Goal: Task Accomplishment & Management: Manage account settings

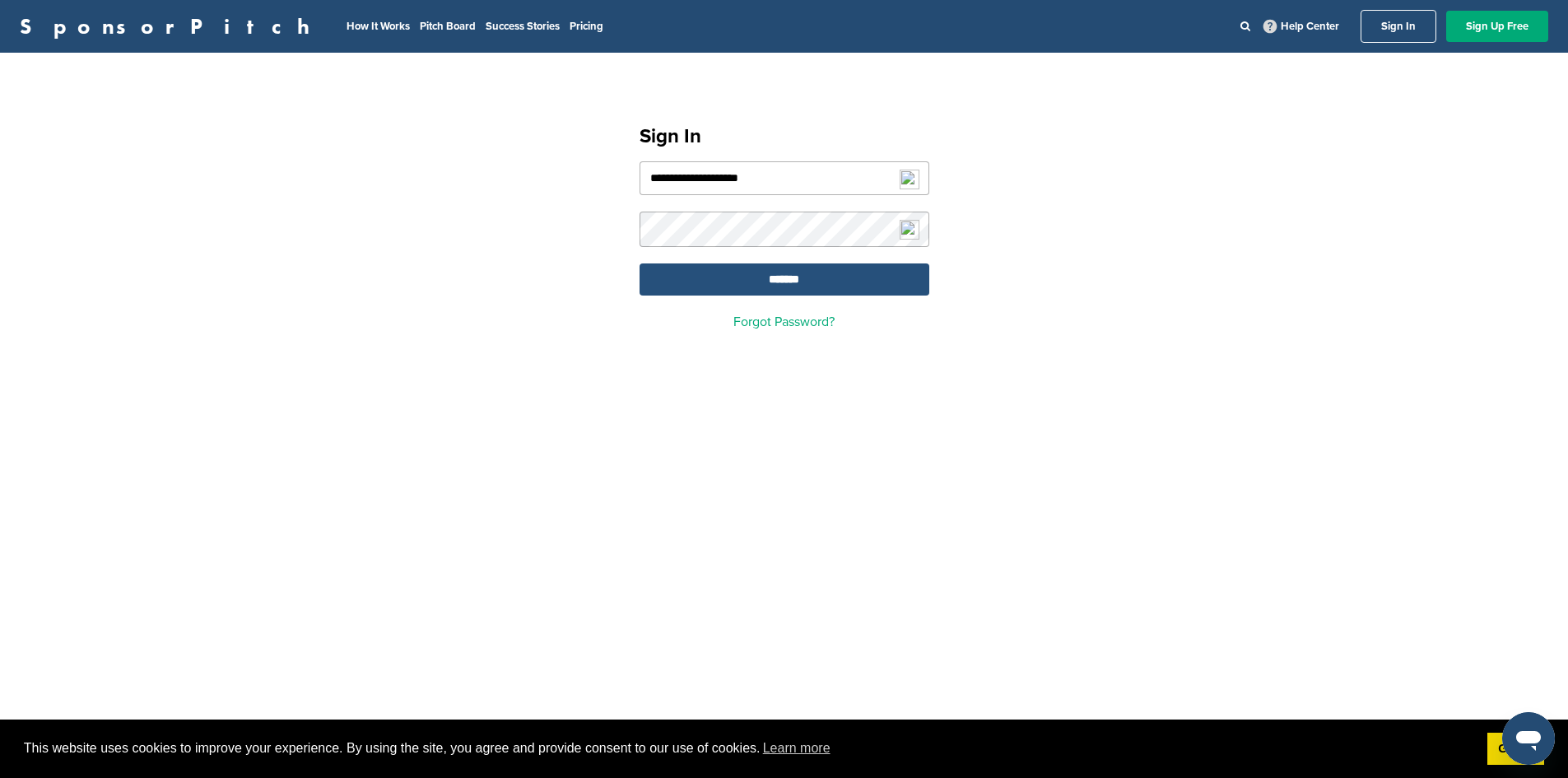
click at [785, 295] on input "*******" at bounding box center [784, 279] width 290 height 32
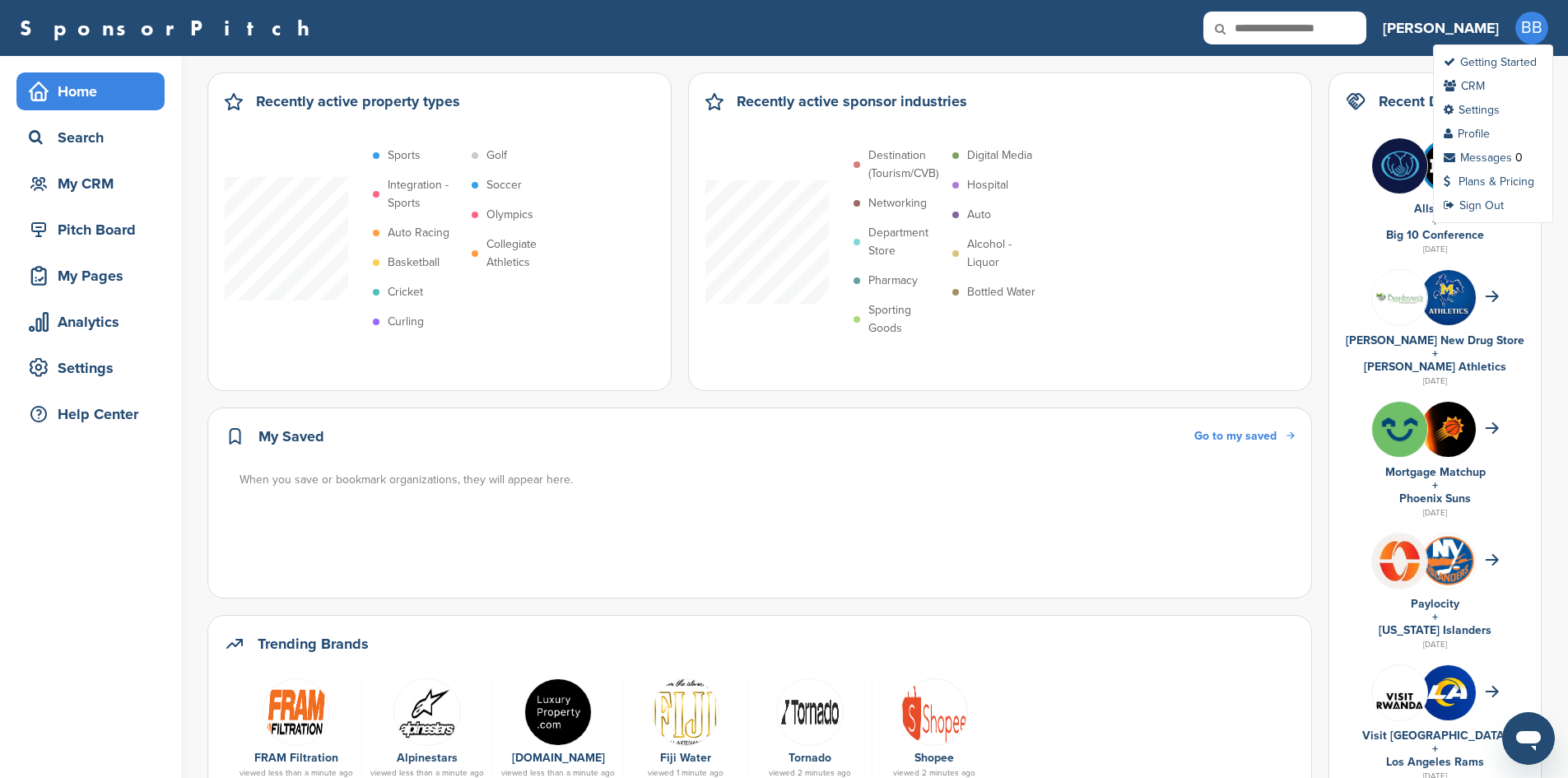
click at [1523, 25] on span "BB" at bounding box center [1532, 28] width 33 height 33
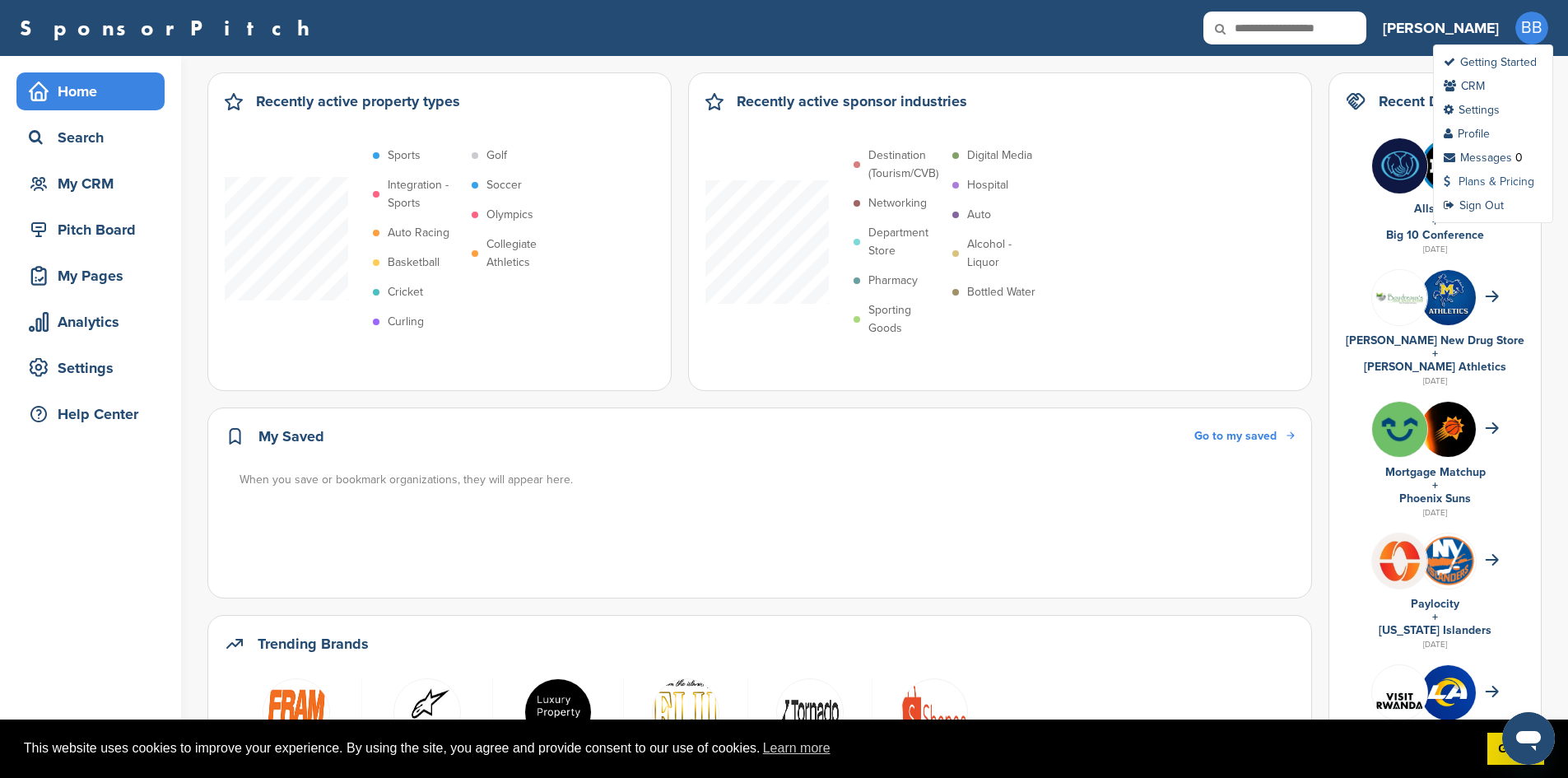
click at [1476, 184] on link "Plans & Pricing" at bounding box center [1489, 182] width 90 height 14
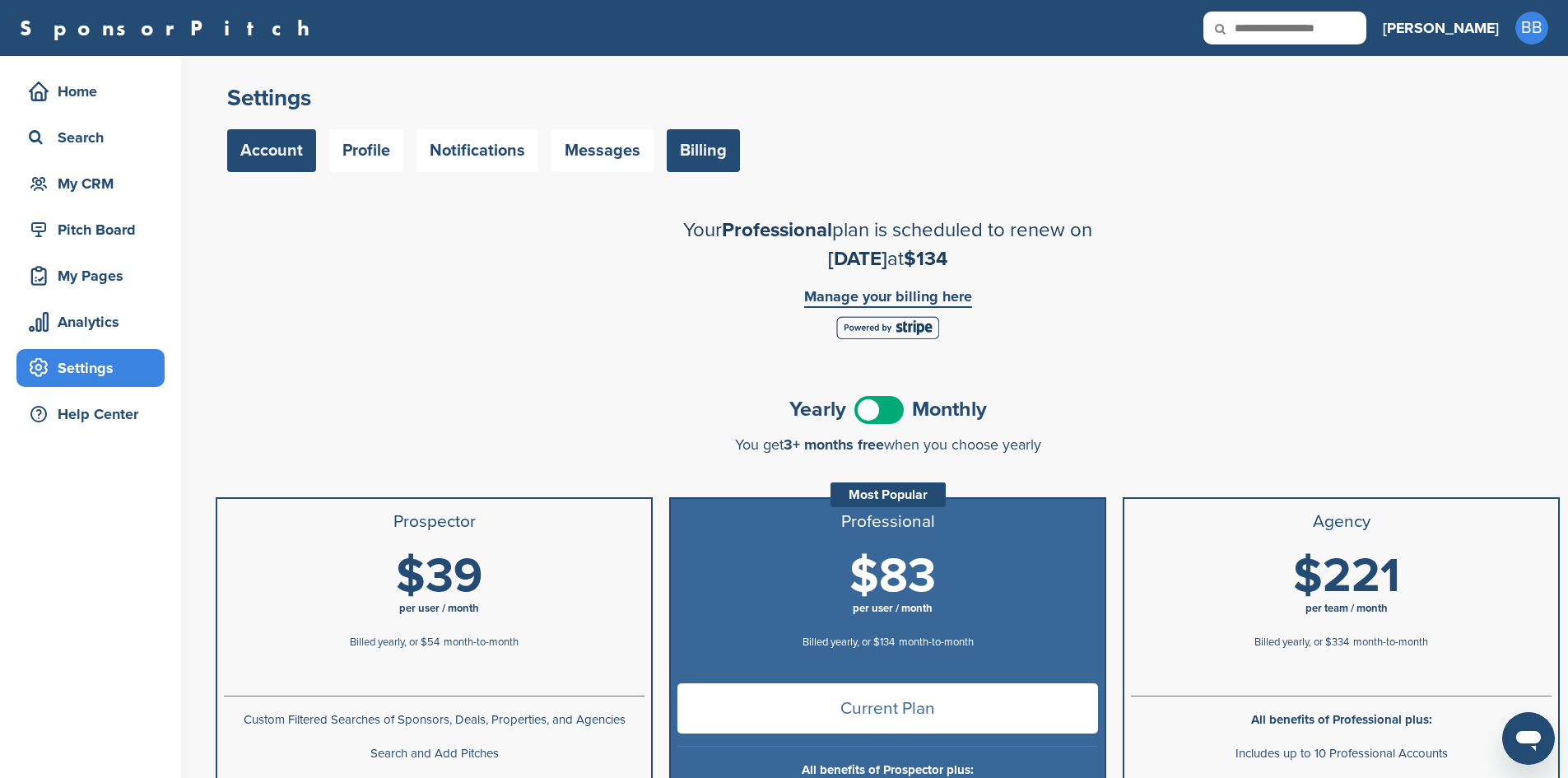
click at [294, 140] on link "Account" at bounding box center [271, 151] width 89 height 43
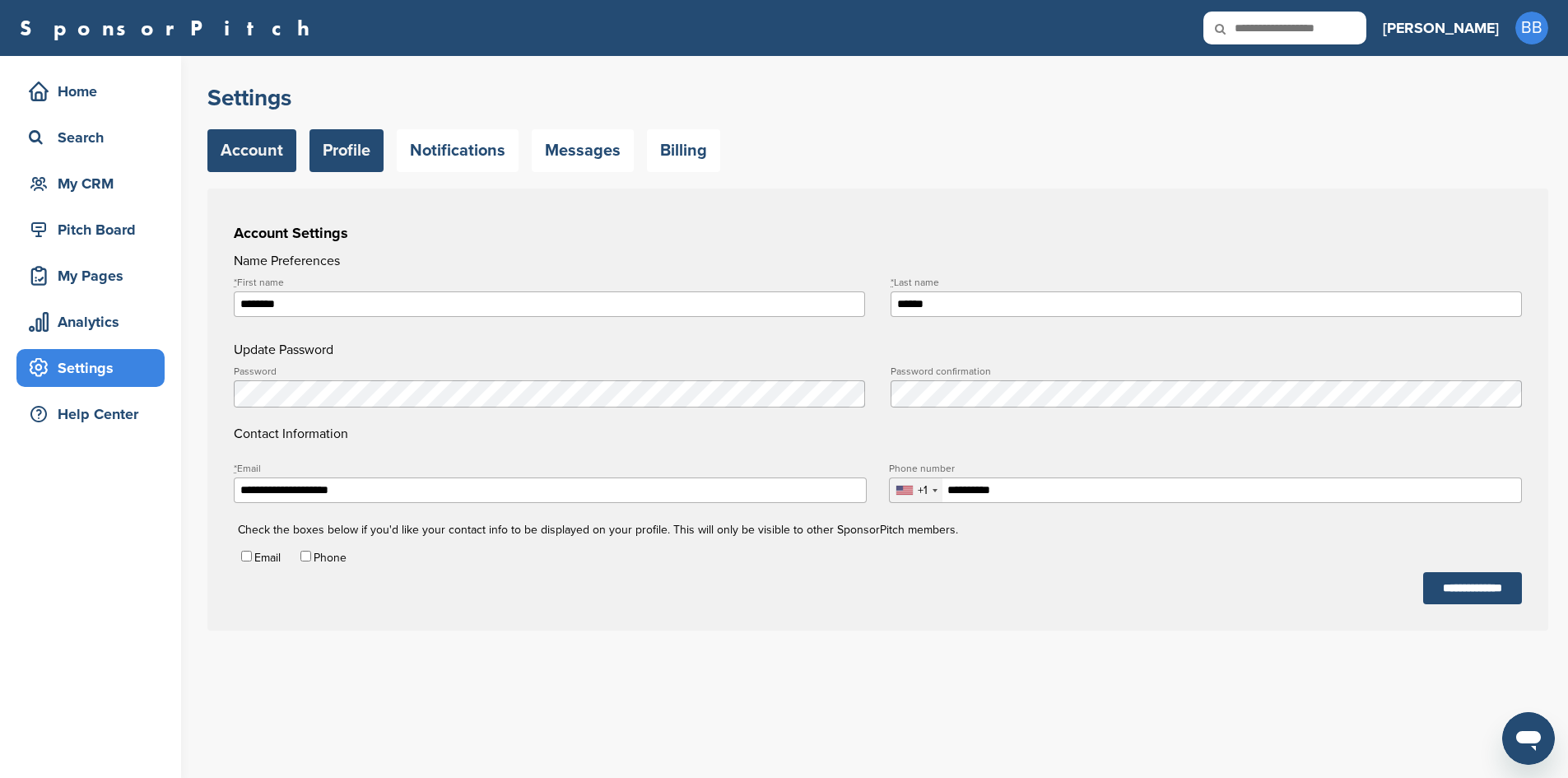
click at [340, 152] on link "Profile" at bounding box center [346, 151] width 74 height 43
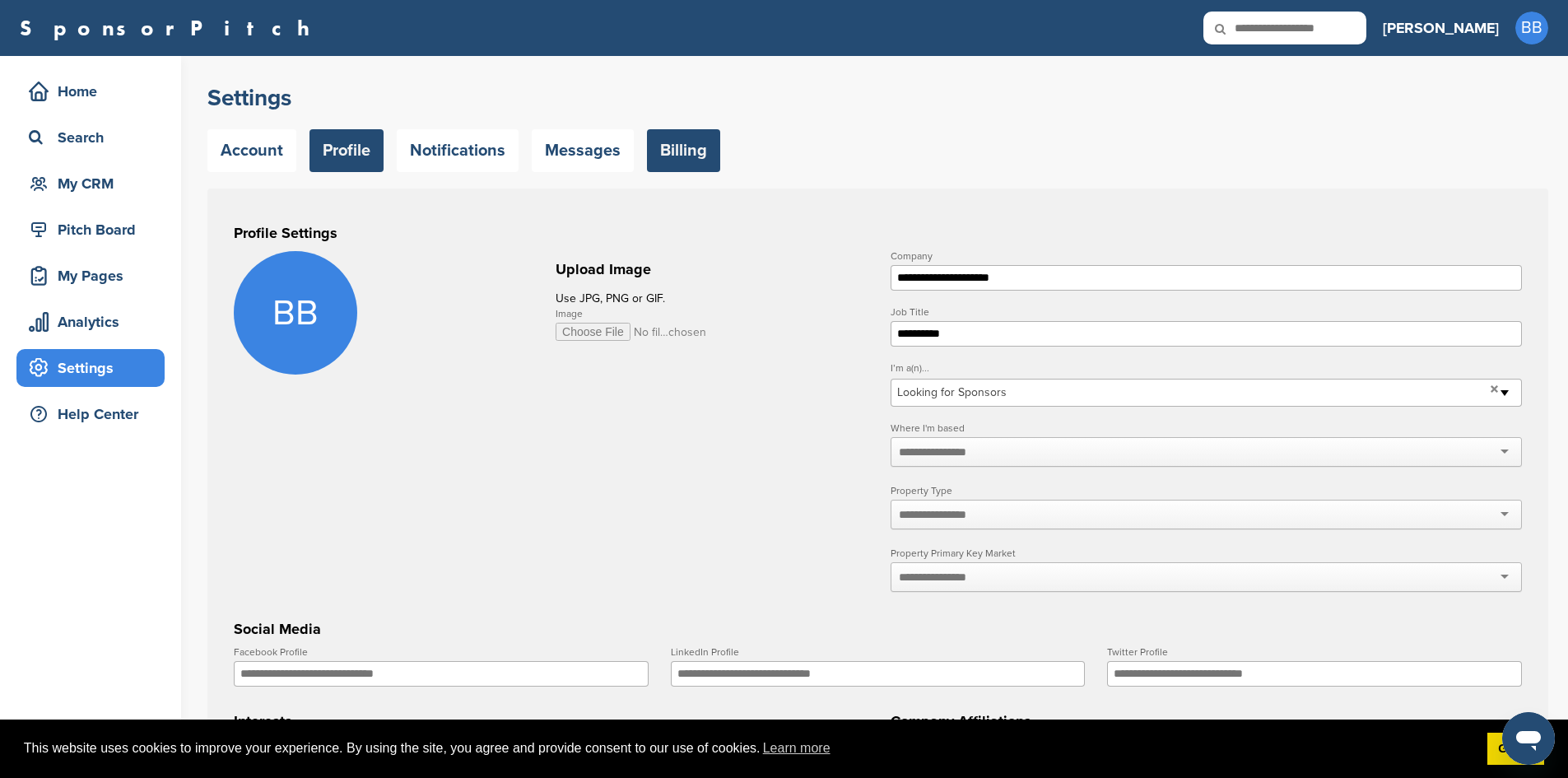
click at [679, 158] on link "Billing" at bounding box center [684, 151] width 73 height 43
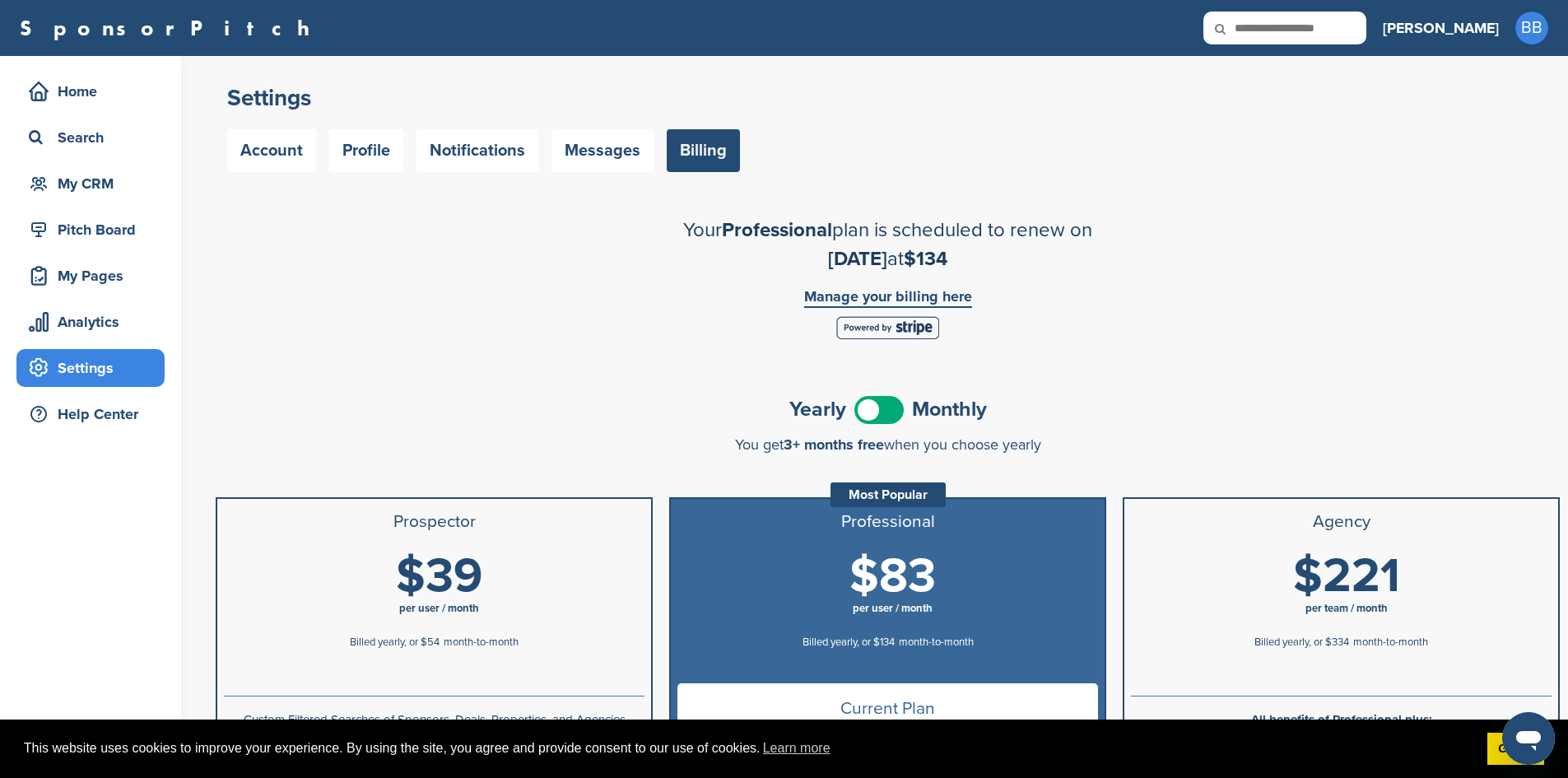
click at [872, 412] on span at bounding box center [879, 410] width 50 height 28
click at [891, 408] on span at bounding box center [879, 410] width 50 height 28
click at [1529, 30] on span "BB" at bounding box center [1532, 28] width 33 height 33
click at [1494, 112] on link "Settings" at bounding box center [1471, 110] width 56 height 14
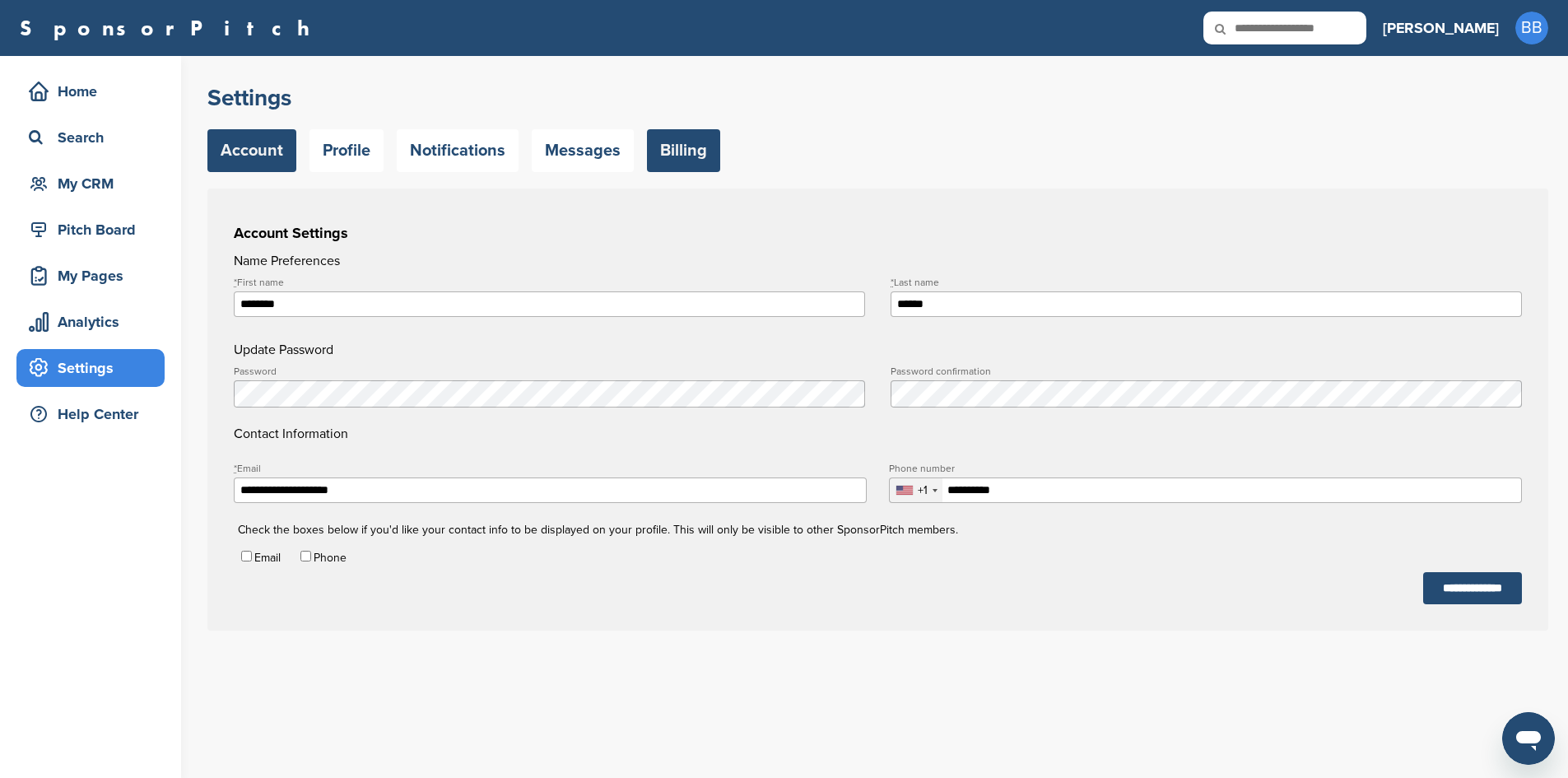
click at [691, 142] on link "Billing" at bounding box center [684, 151] width 73 height 43
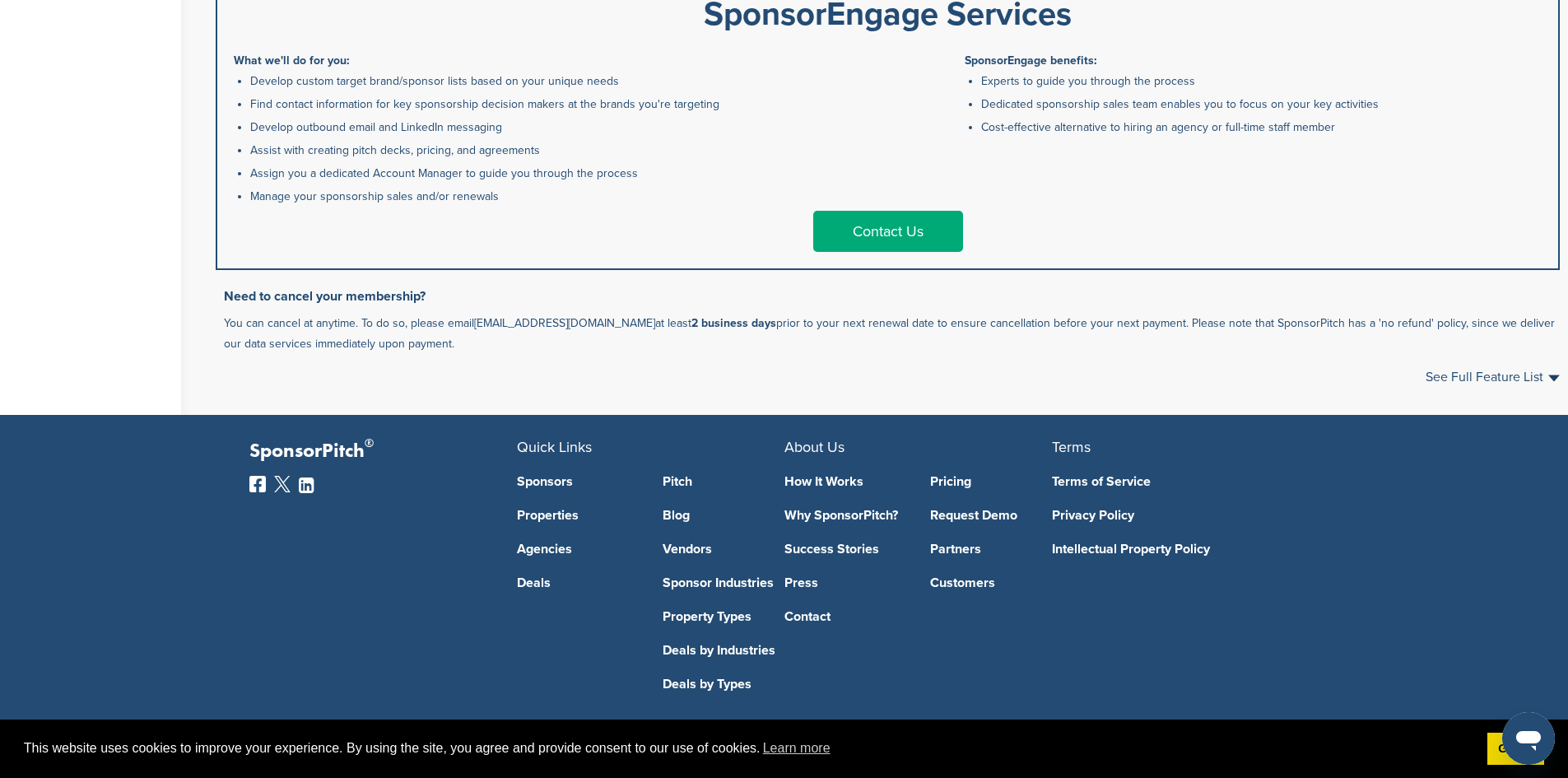
scroll to position [1047, 0]
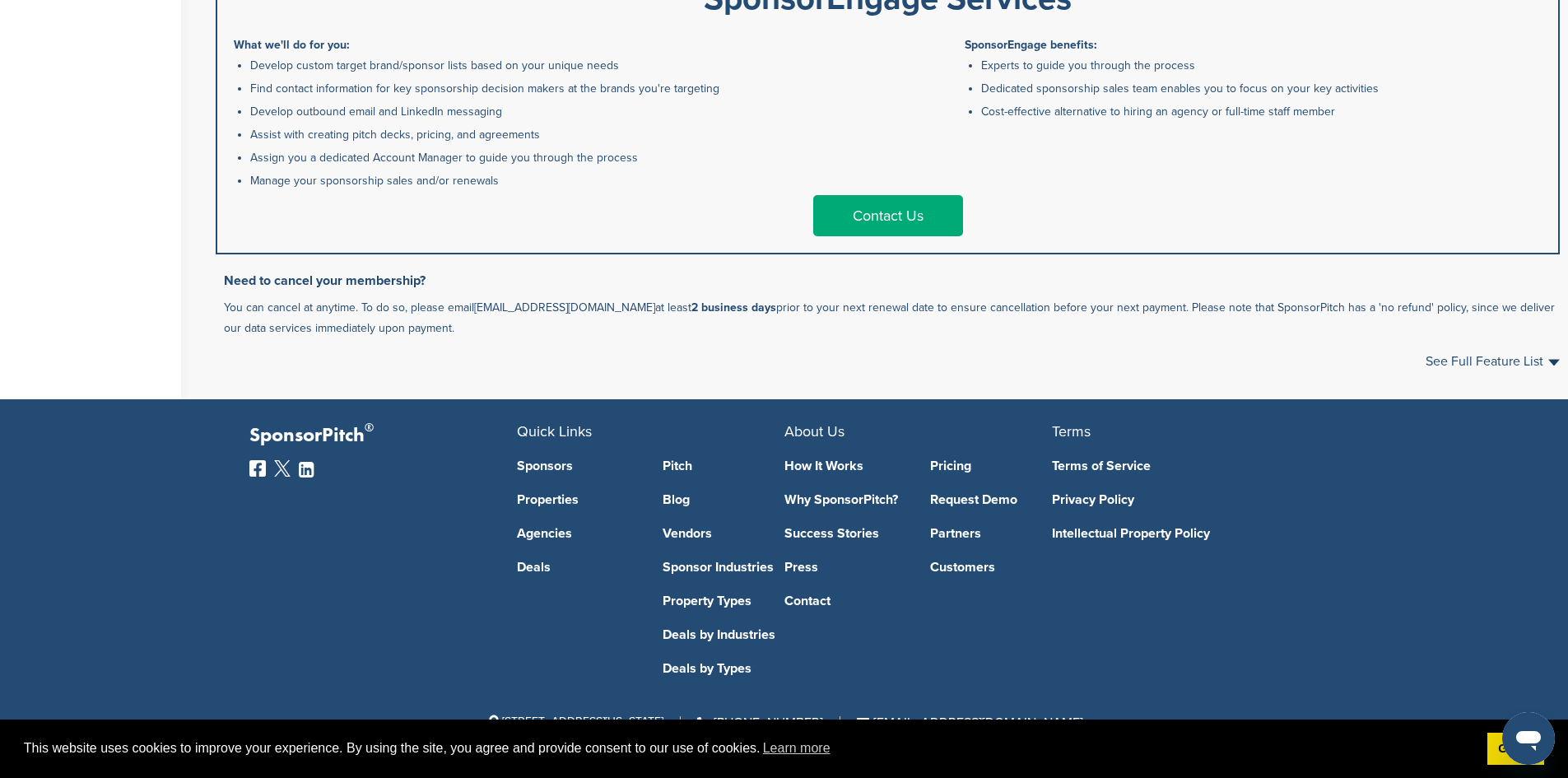
click at [456, 329] on p "You can cancel at anytime. To do so, please email support@sponsorpitch.com at l…" at bounding box center [891, 318] width 1336 height 41
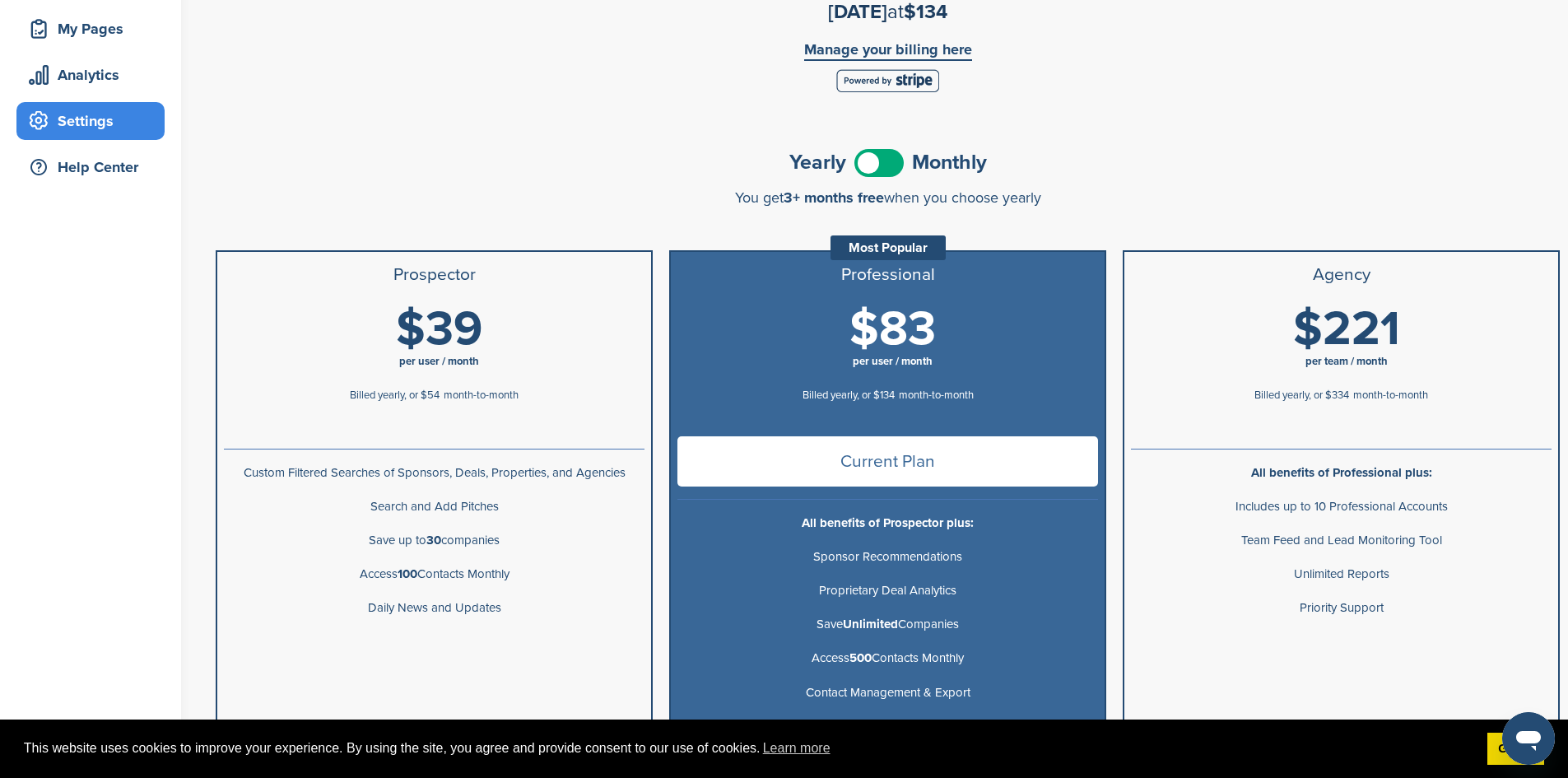
scroll to position [0, 0]
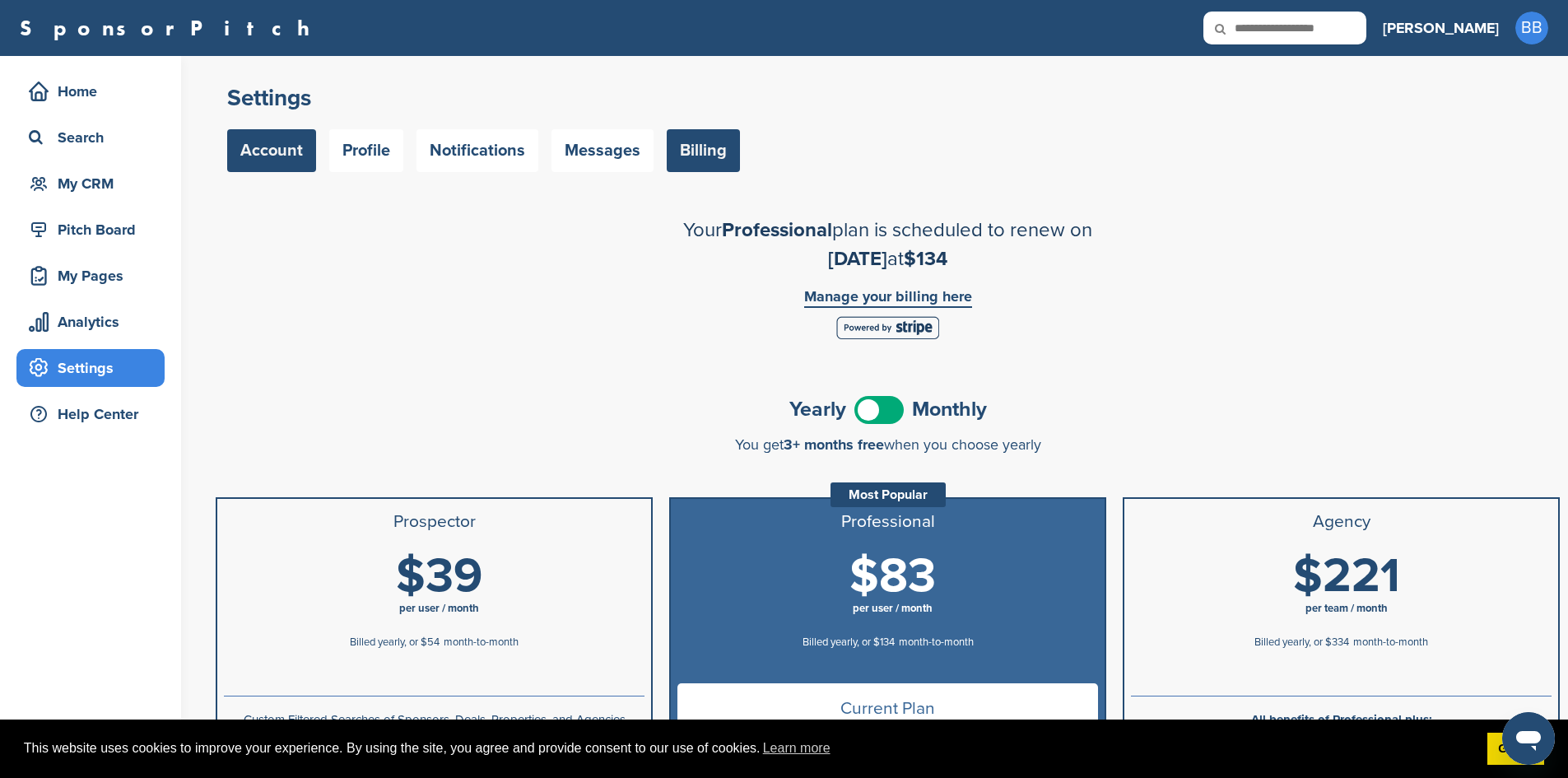
click at [259, 152] on link "Account" at bounding box center [271, 151] width 89 height 43
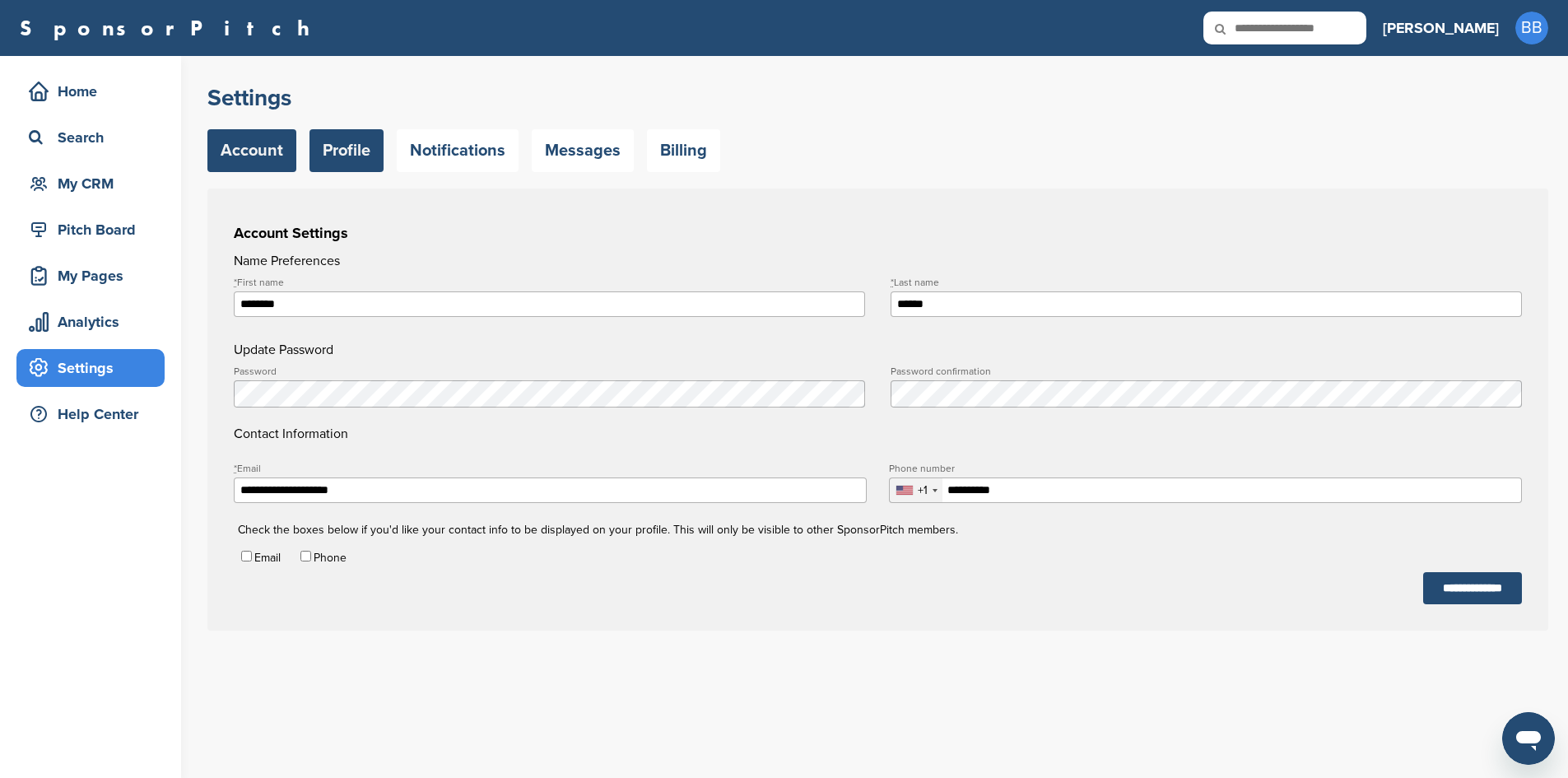
click at [368, 147] on link "Profile" at bounding box center [346, 151] width 74 height 43
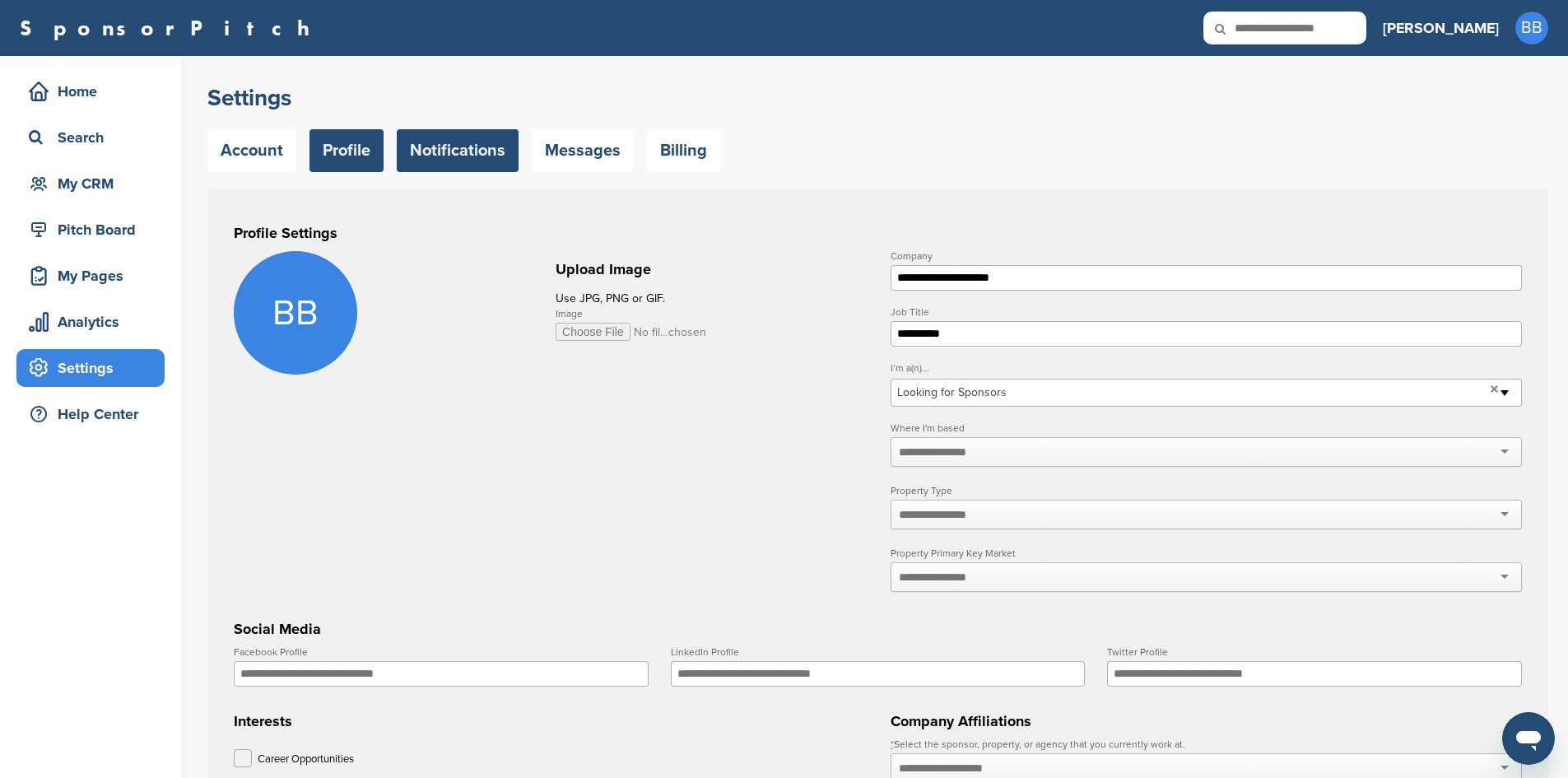
click at [444, 155] on link "Notifications" at bounding box center [458, 151] width 122 height 43
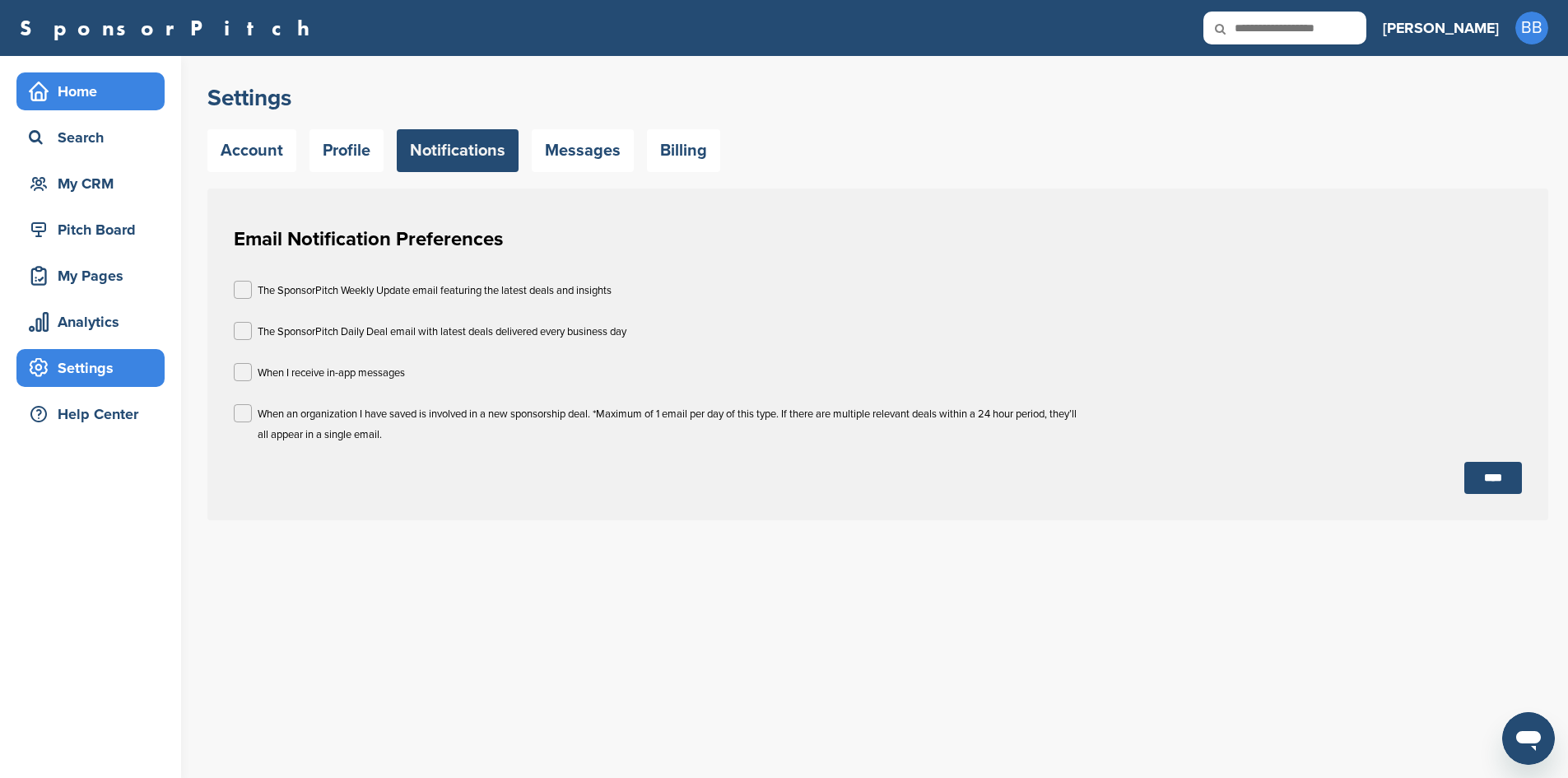
click at [77, 99] on div "Home" at bounding box center [94, 91] width 140 height 30
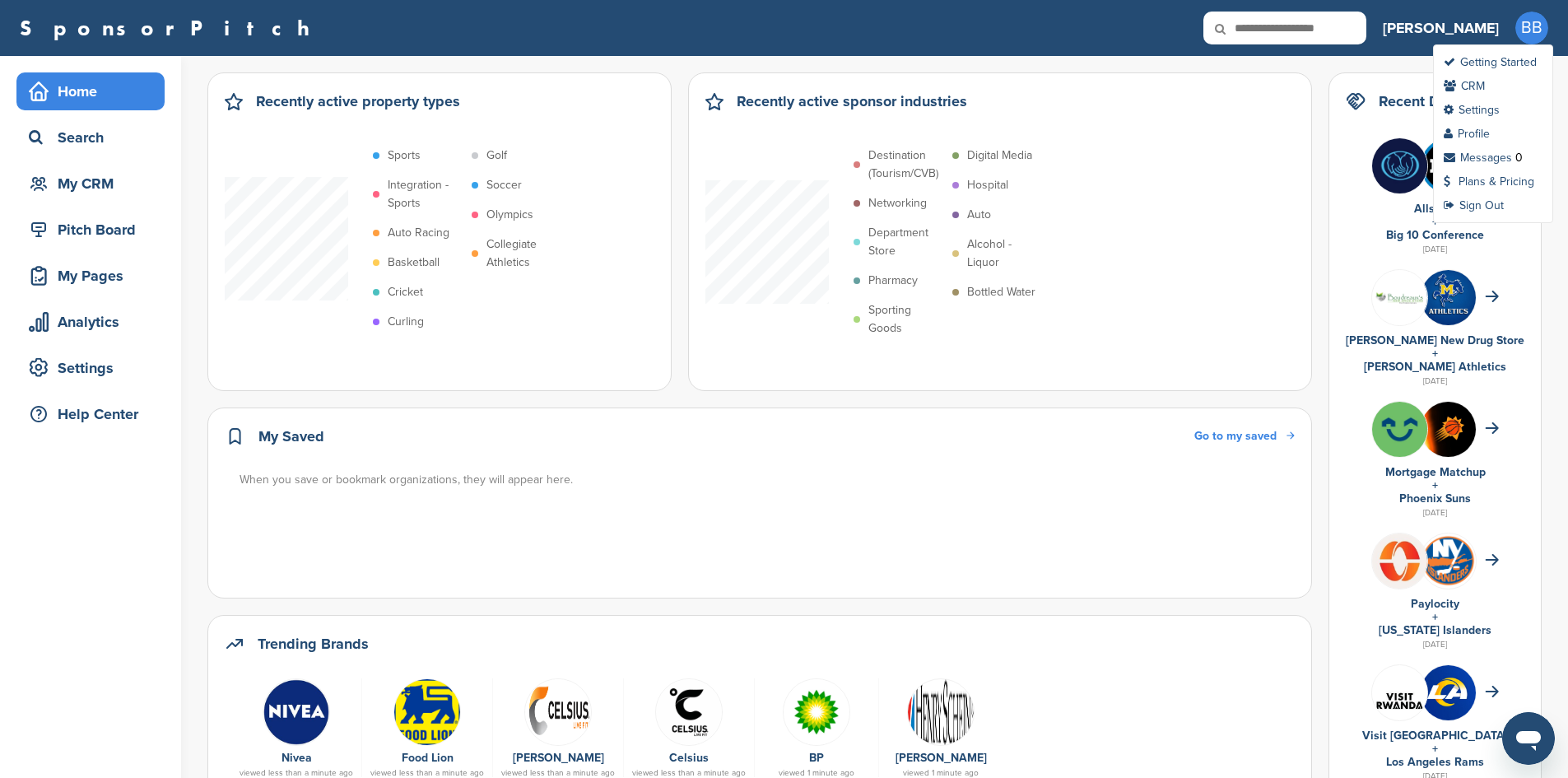
click at [1532, 26] on span "BB" at bounding box center [1532, 28] width 33 height 33
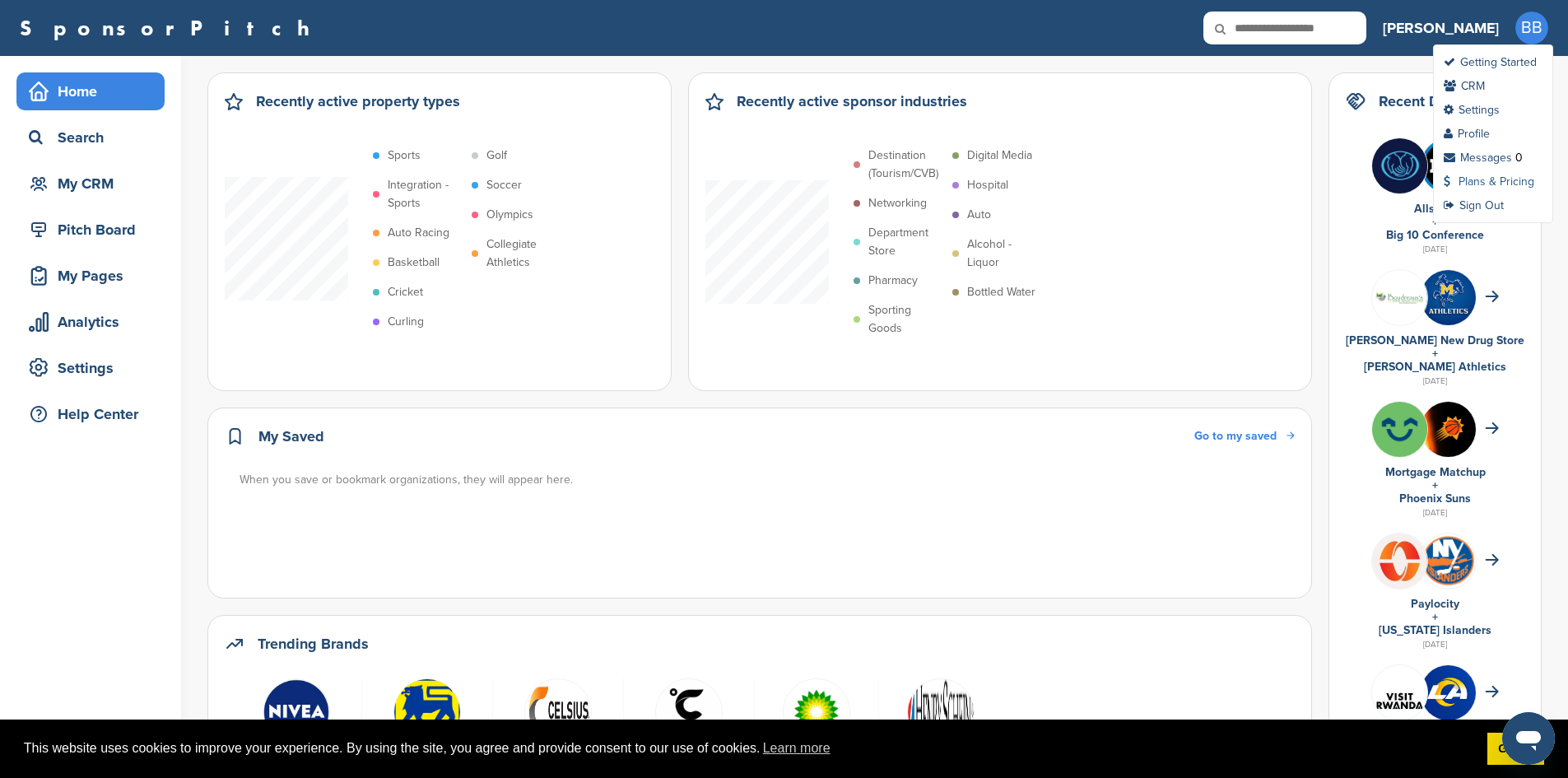
click at [1474, 187] on link "Plans & Pricing" at bounding box center [1489, 182] width 90 height 14
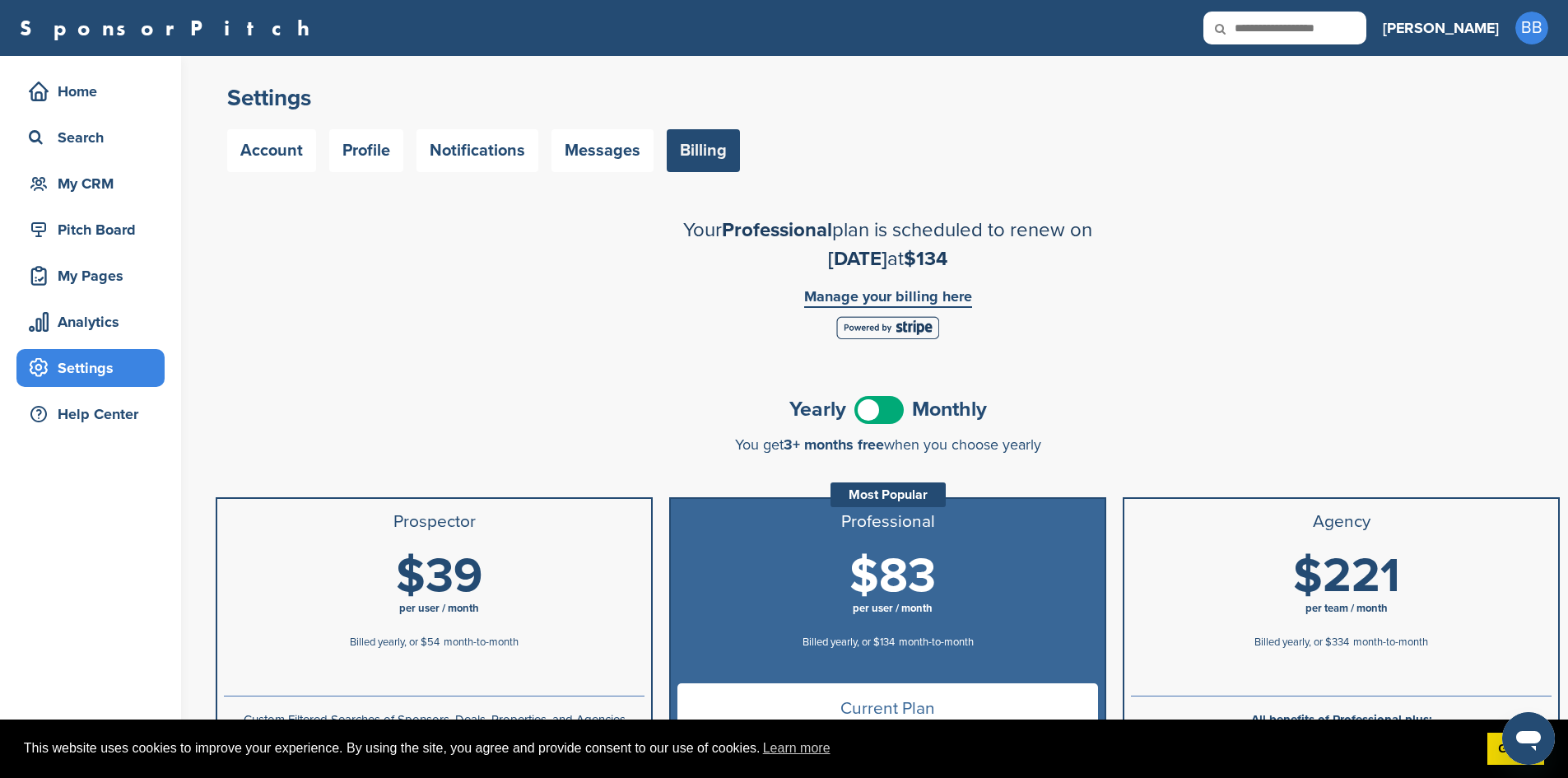
click at [905, 296] on link "Manage your billing here" at bounding box center [888, 298] width 168 height 19
